Goal: Information Seeking & Learning: Learn about a topic

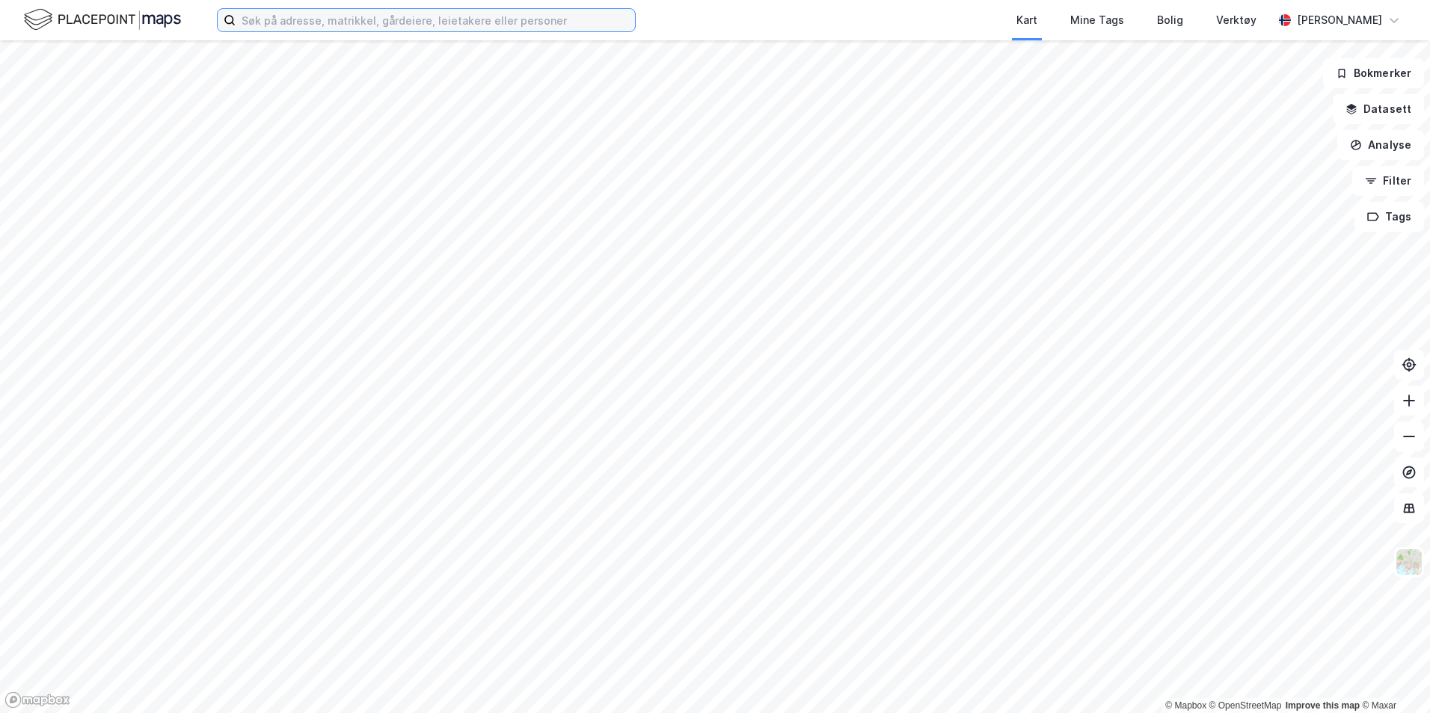
click at [469, 24] on input at bounding box center [435, 20] width 399 height 22
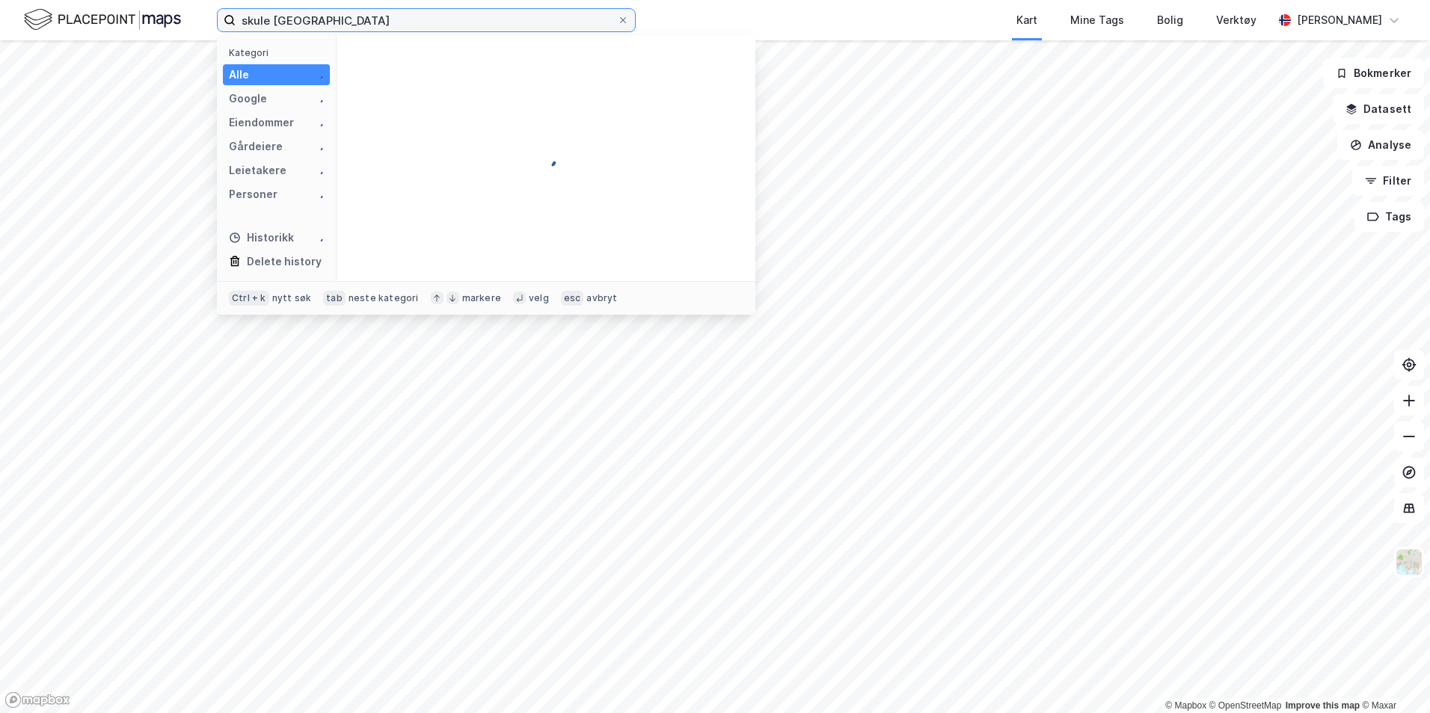
type input "skule [GEOGRAPHIC_DATA]"
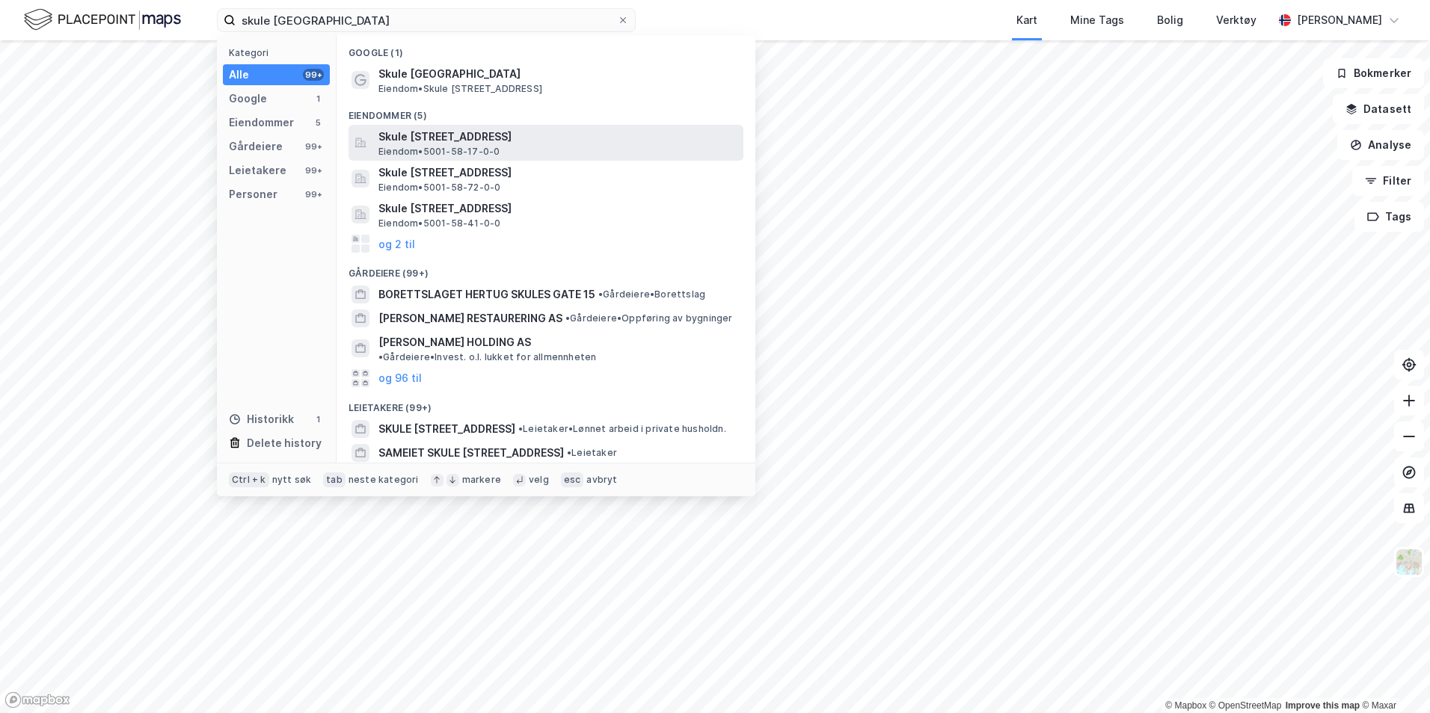
click at [497, 147] on span "Eiendom • 5001-58-17-0-0" at bounding box center [438, 152] width 121 height 12
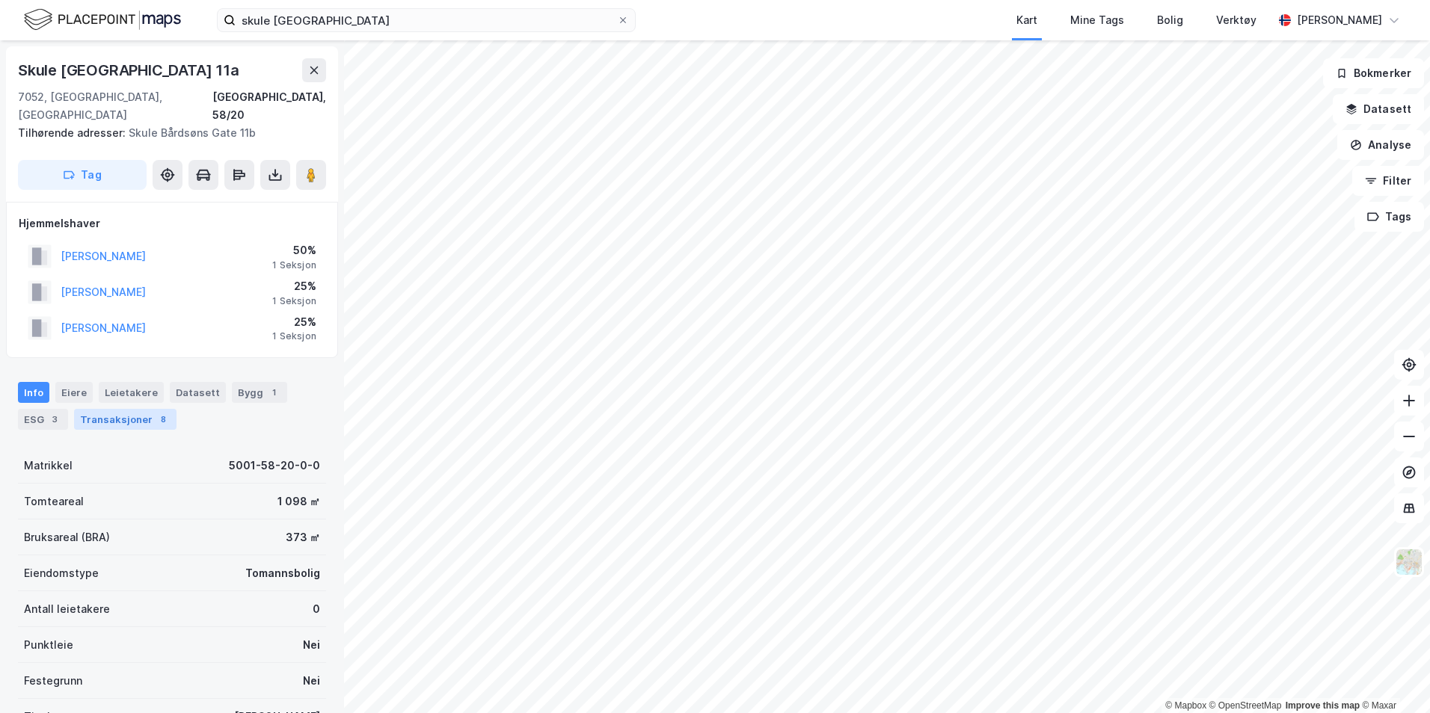
click at [156, 412] on div "8" at bounding box center [163, 419] width 15 height 15
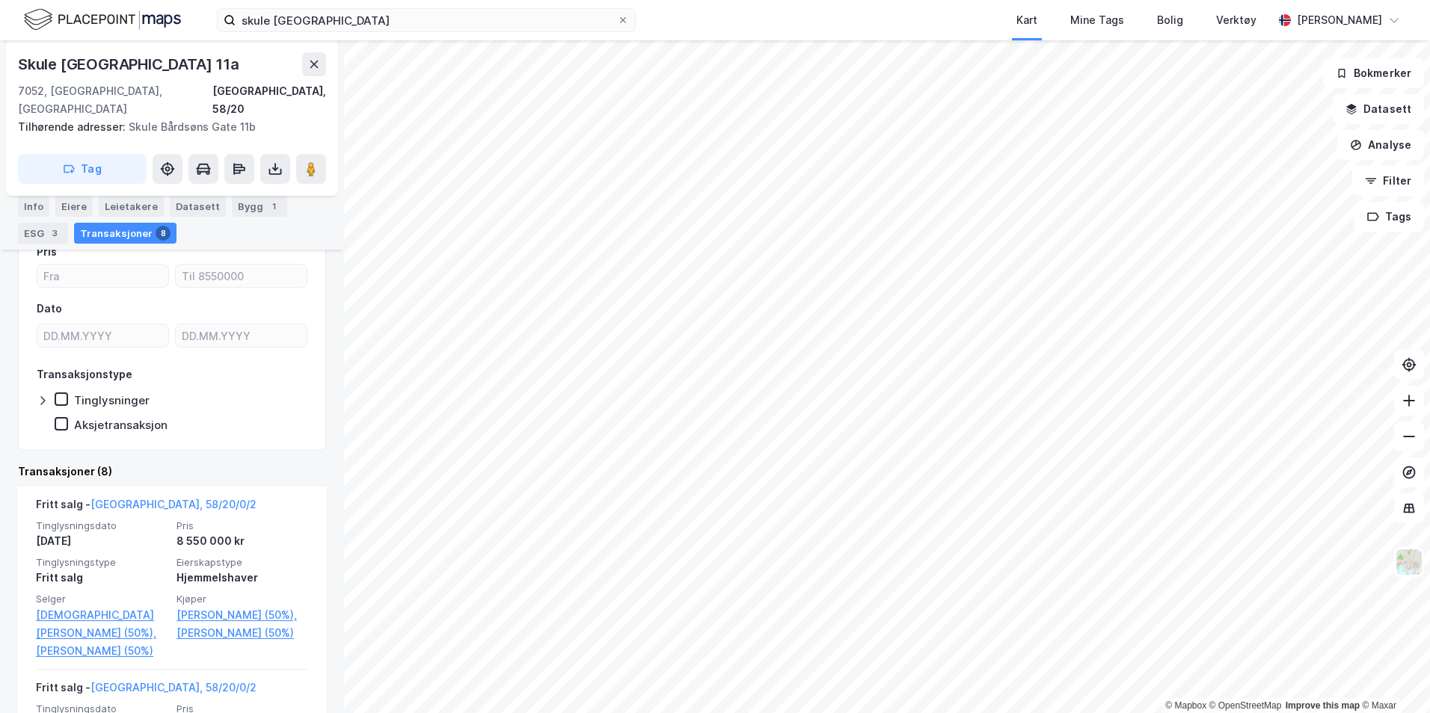
scroll to position [224, 0]
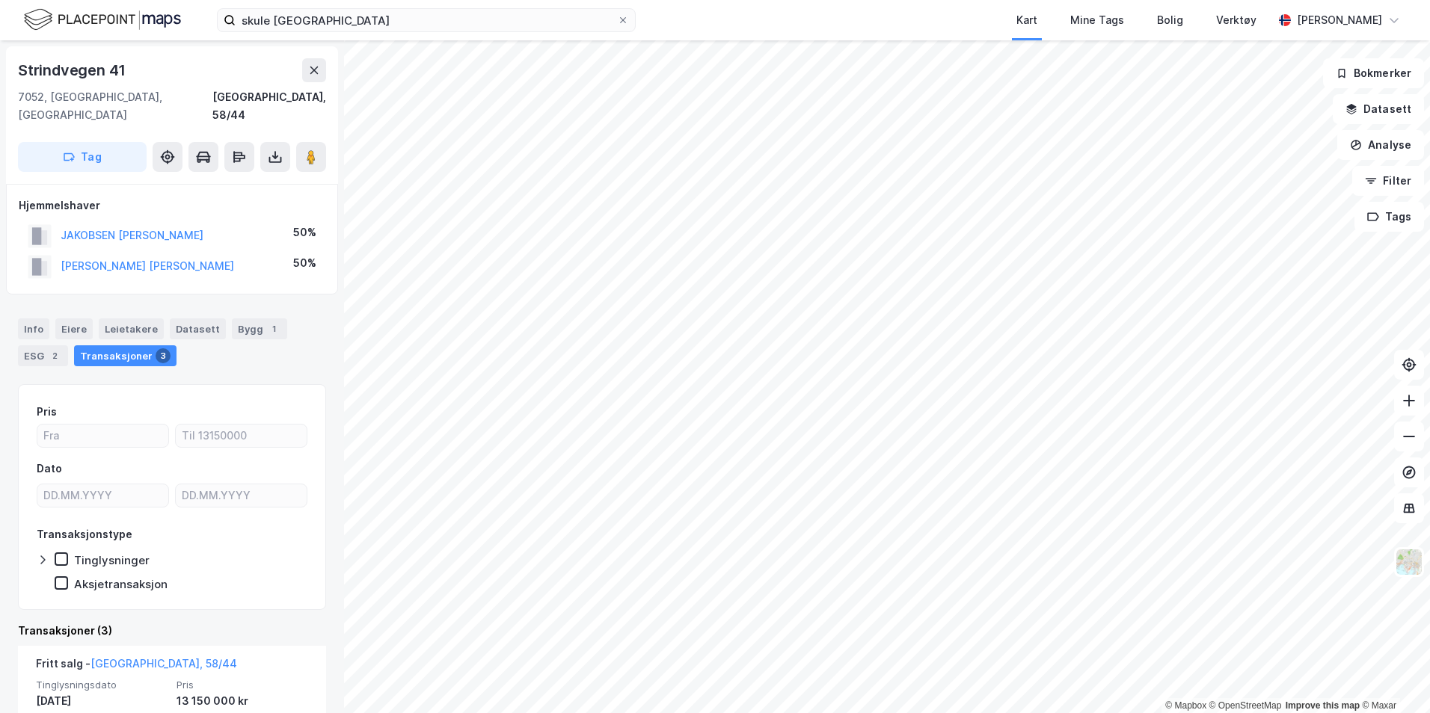
drag, startPoint x: 245, startPoint y: 215, endPoint x: 60, endPoint y: 219, distance: 185.5
click at [60, 221] on div "JAKOBSEN [PERSON_NAME] 50%" at bounding box center [172, 236] width 307 height 31
copy button "JAKOBSEN [PERSON_NAME]"
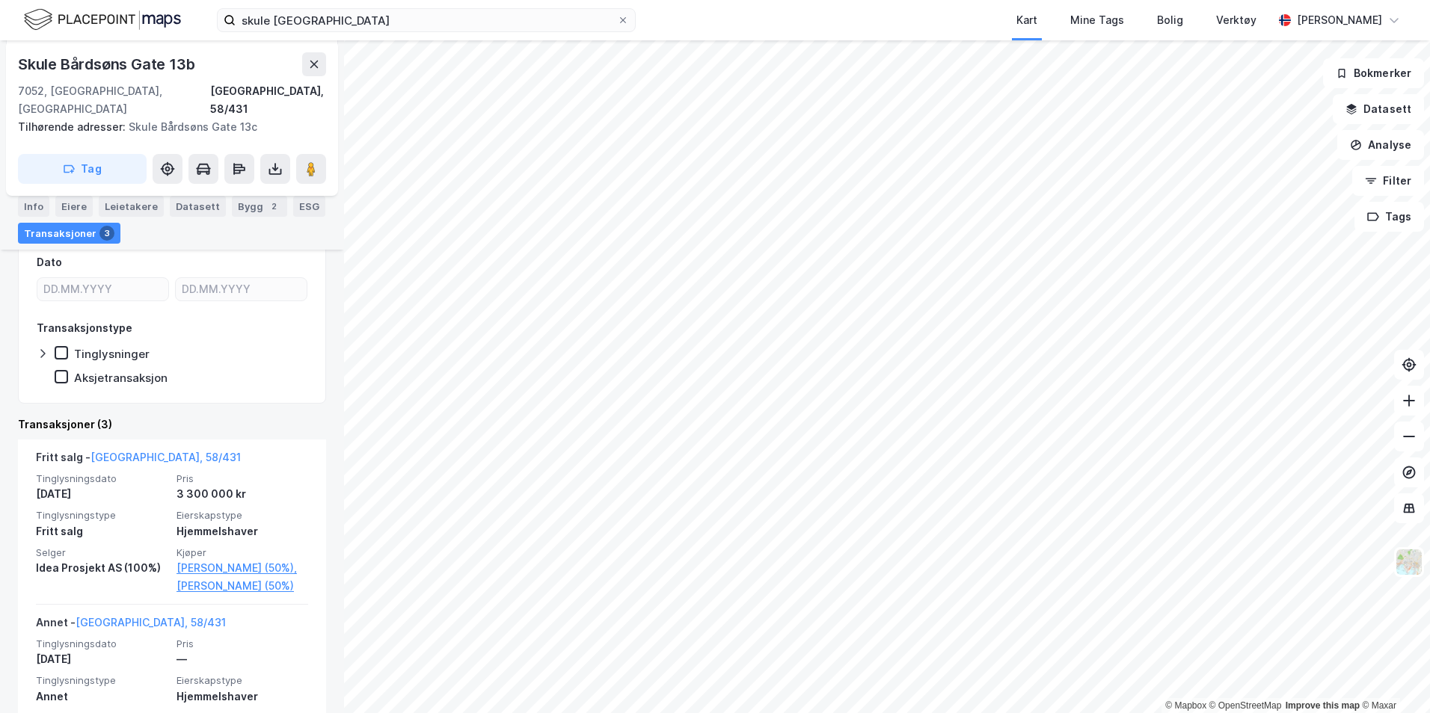
scroll to position [299, 0]
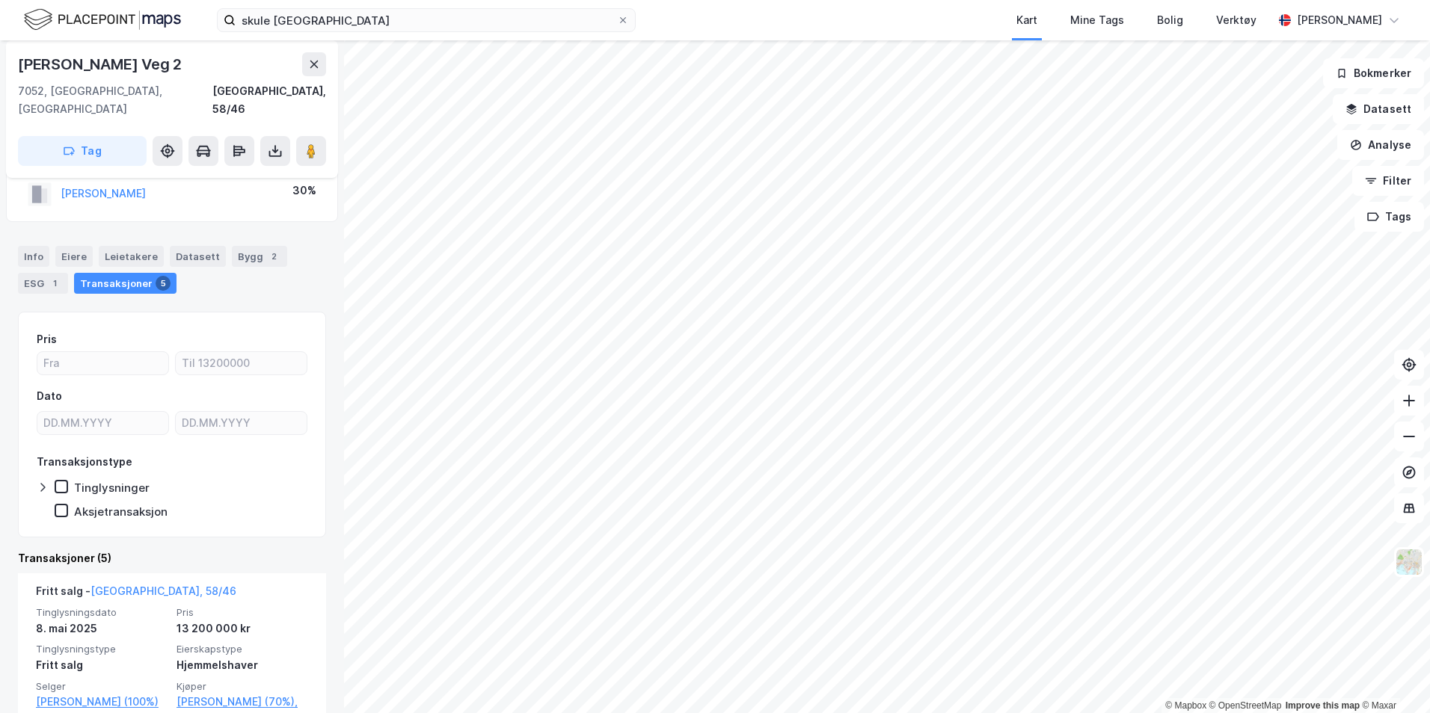
scroll to position [150, 0]
